Goal: Find specific page/section: Find specific page/section

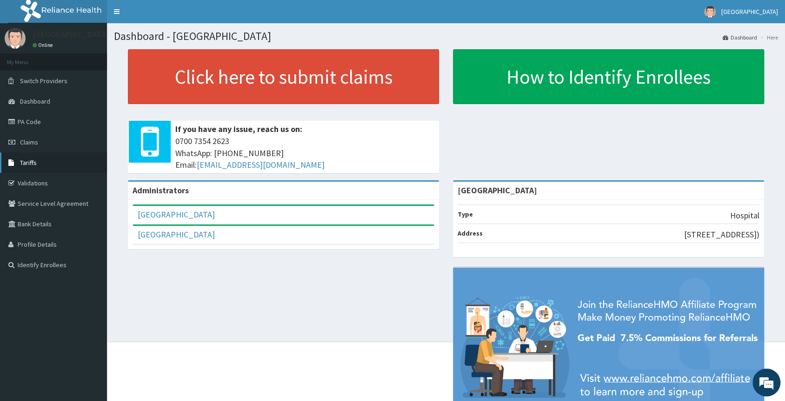
click at [23, 158] on link "Tariffs" at bounding box center [53, 162] width 107 height 20
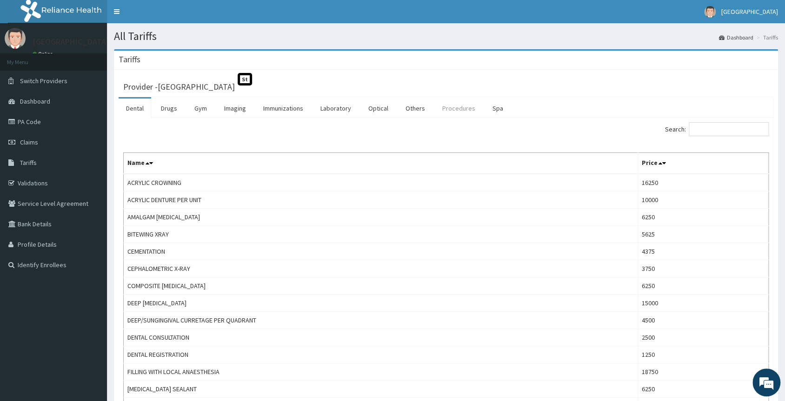
click at [440, 110] on link "Procedures" at bounding box center [459, 109] width 48 height 20
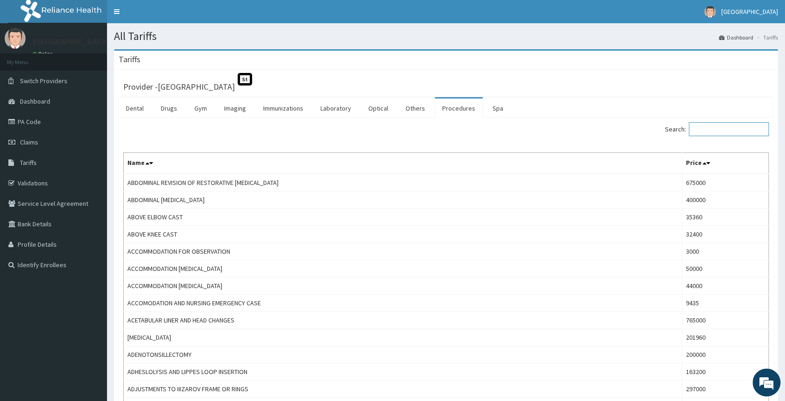
click at [749, 131] on input "Search:" at bounding box center [728, 129] width 80 height 14
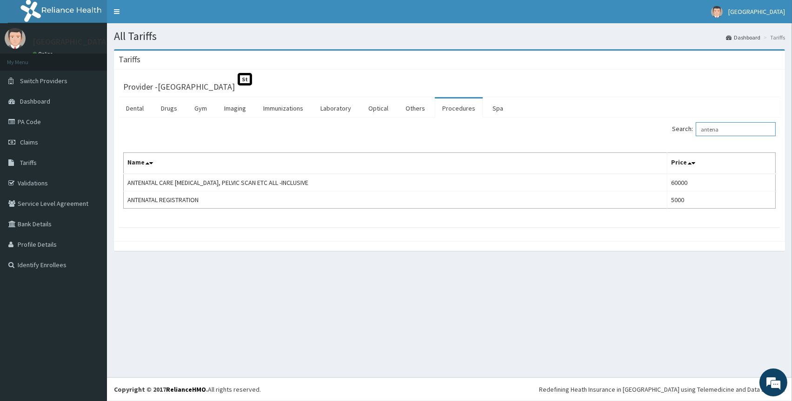
type input "antena"
click at [33, 103] on span "Dashboard" at bounding box center [35, 101] width 30 height 8
